Goal: Check status: Check status

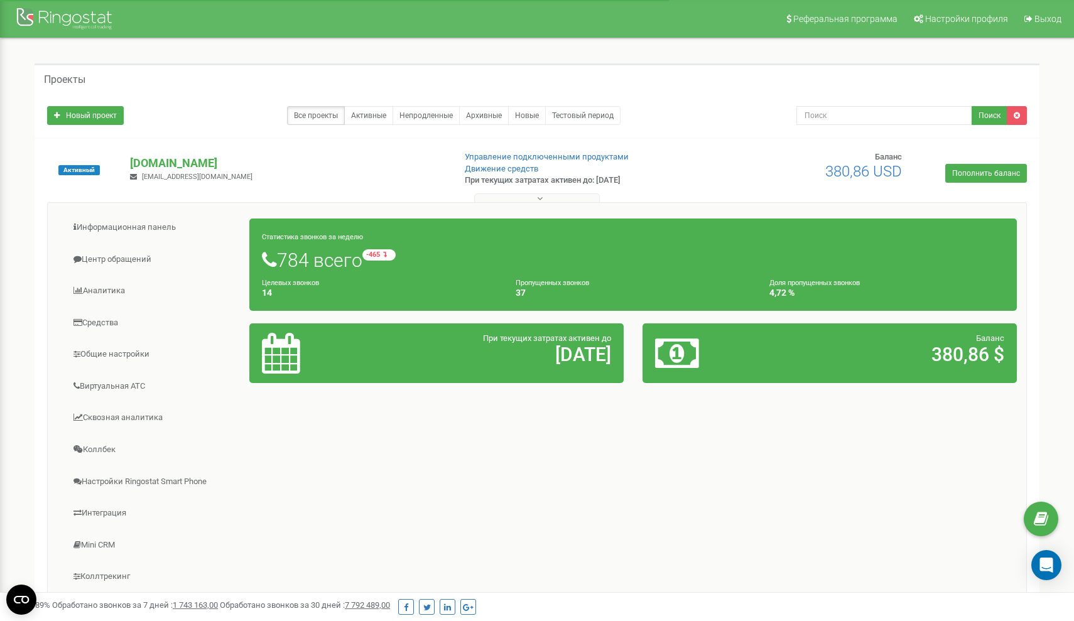
click at [72, 80] on h5 "Проекты" at bounding box center [64, 79] width 41 height 11
click at [112, 267] on link "Центр обращений" at bounding box center [153, 259] width 193 height 31
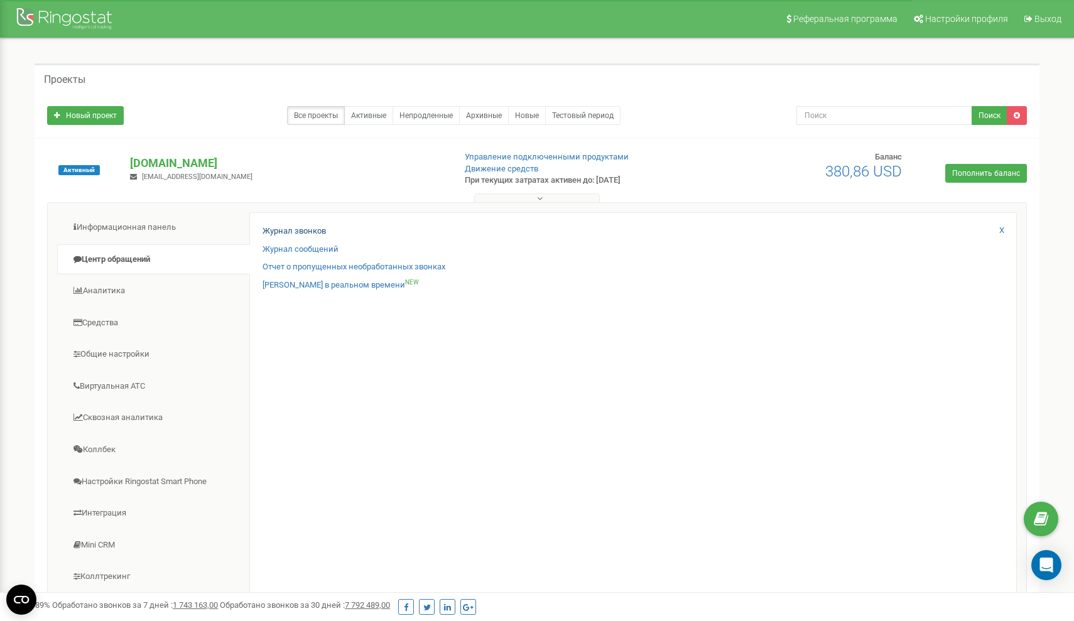
click at [295, 228] on link "Журнал звонков" at bounding box center [294, 231] width 63 height 12
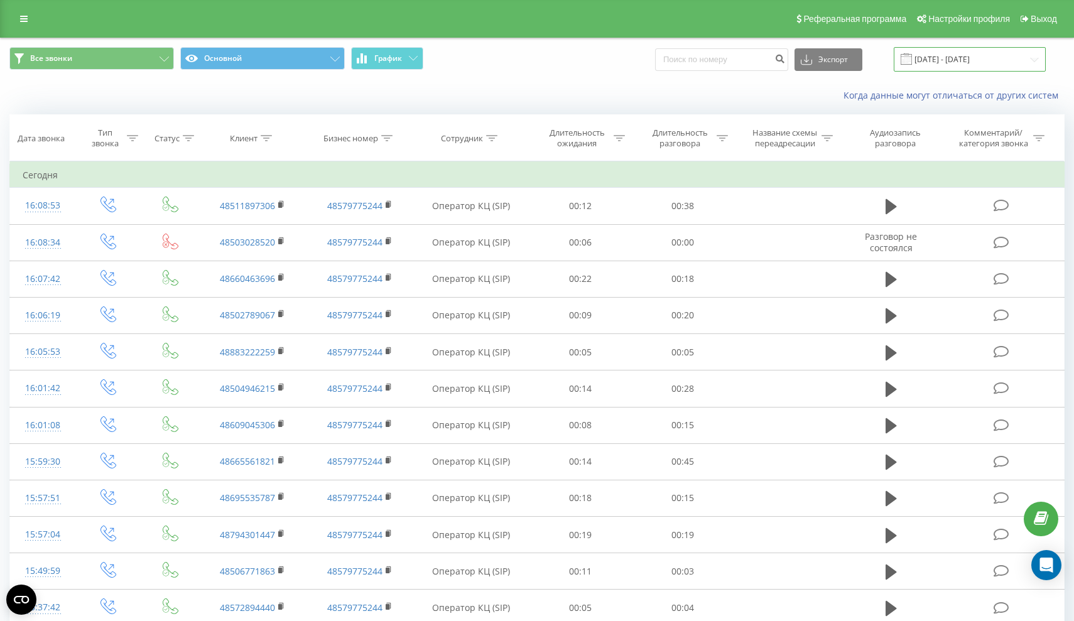
click at [986, 72] on input "[DATE] - [DATE]" at bounding box center [970, 59] width 152 height 24
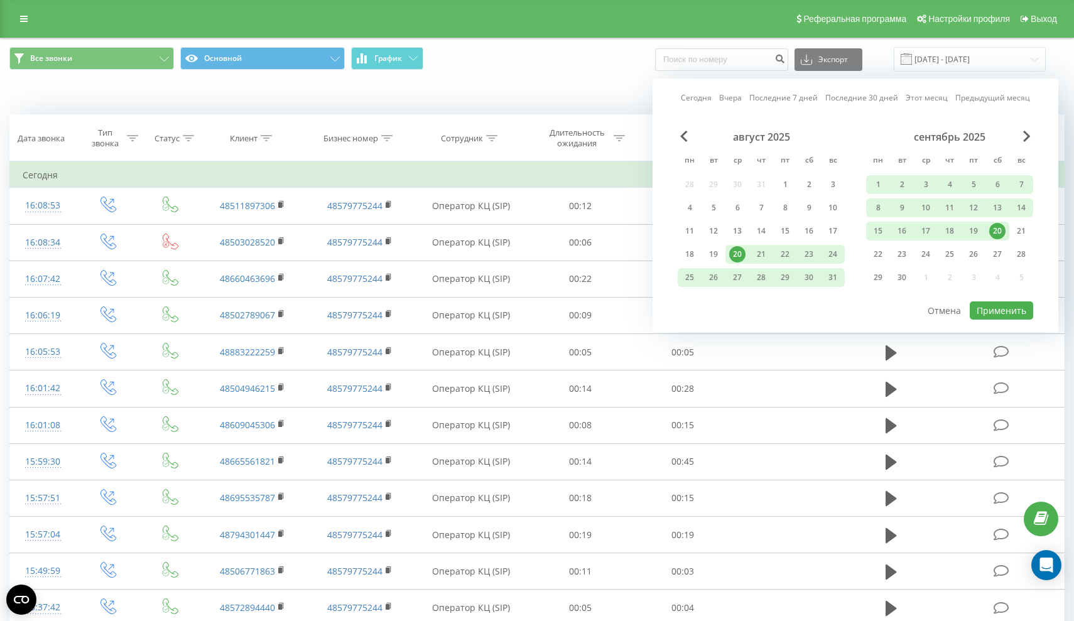
click at [999, 239] on div "20" at bounding box center [997, 231] width 16 height 16
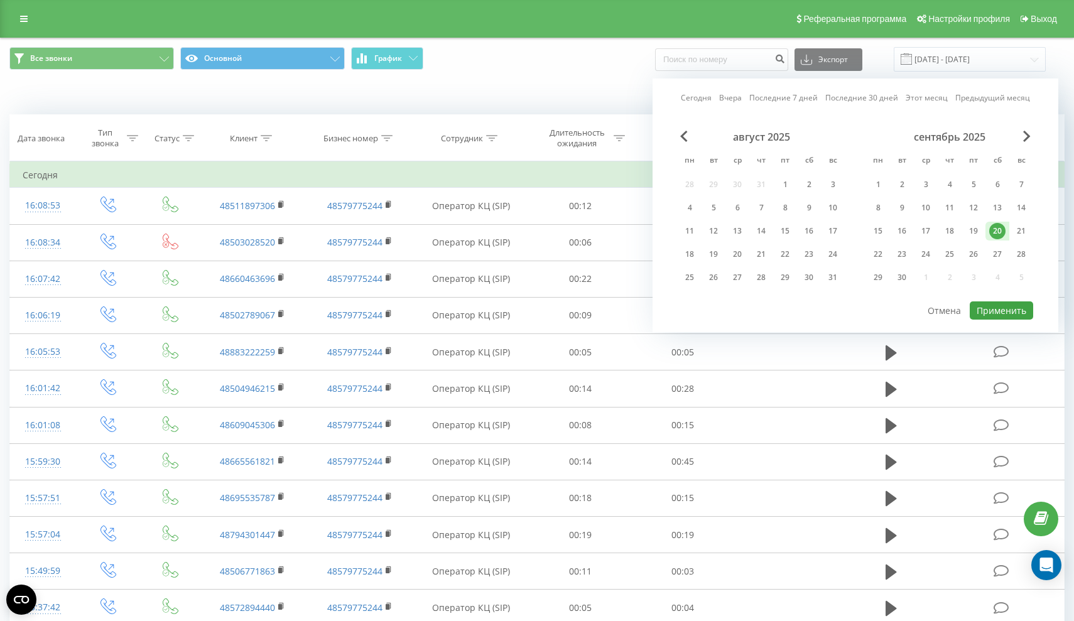
click at [997, 319] on button "Применить" at bounding box center [1001, 310] width 63 height 18
type input "[DATE] - [DATE]"
